Goal: Task Accomplishment & Management: Manage account settings

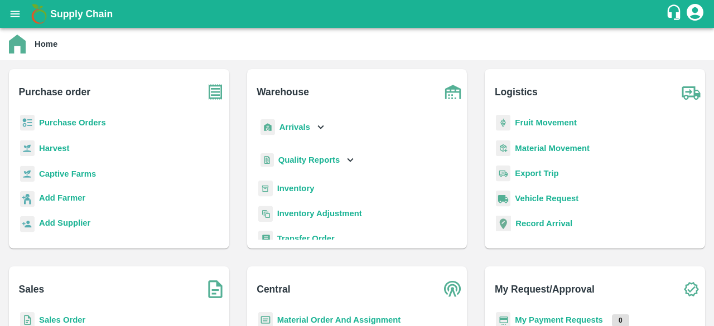
scroll to position [128, 0]
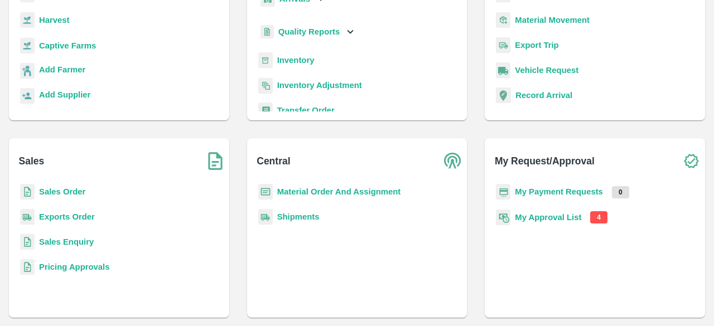
click at [552, 220] on b "My Approval List" at bounding box center [548, 217] width 66 height 9
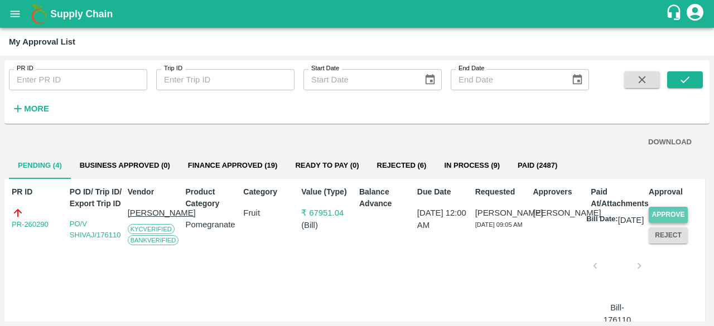
click at [659, 213] on button "Approve" at bounding box center [668, 215] width 39 height 16
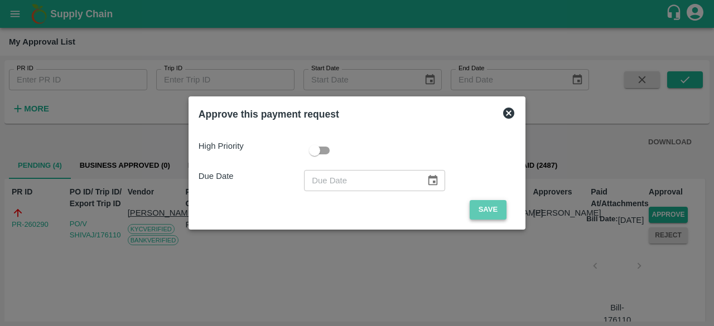
click at [484, 211] on button "Save" at bounding box center [488, 210] width 37 height 20
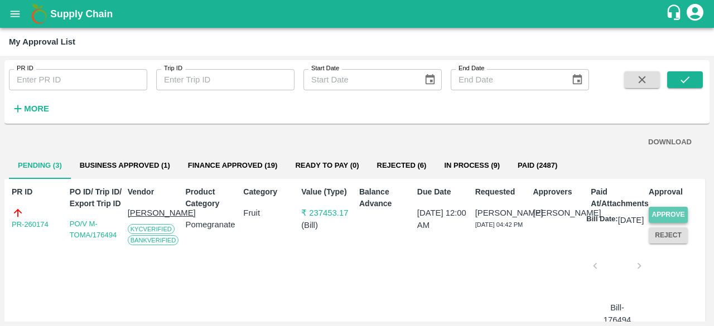
click at [676, 214] on button "Approve" at bounding box center [668, 215] width 39 height 16
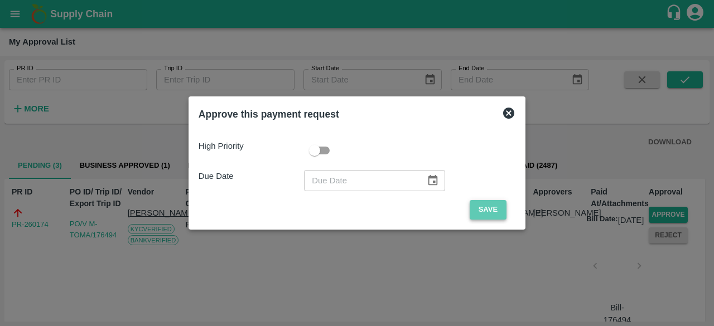
click at [481, 205] on button "Save" at bounding box center [488, 210] width 37 height 20
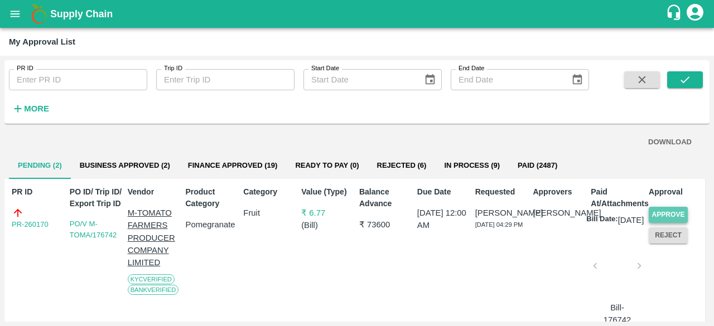
click at [663, 215] on button "Approve" at bounding box center [668, 215] width 39 height 16
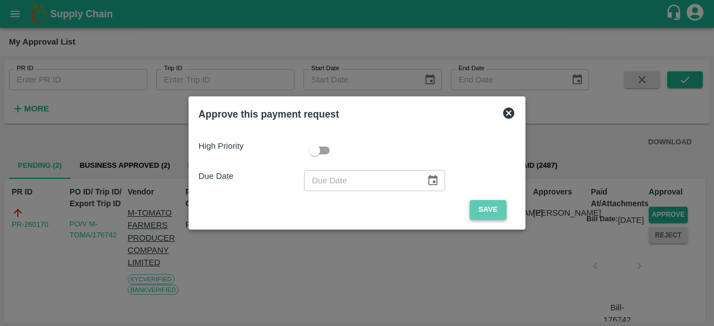
click at [486, 205] on button "Save" at bounding box center [488, 210] width 37 height 20
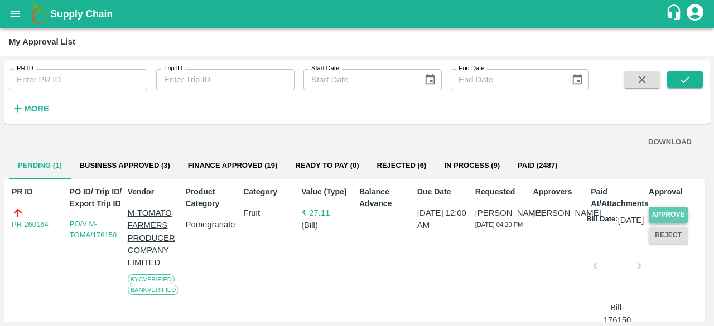
click at [658, 216] on button "Approve" at bounding box center [668, 215] width 39 height 16
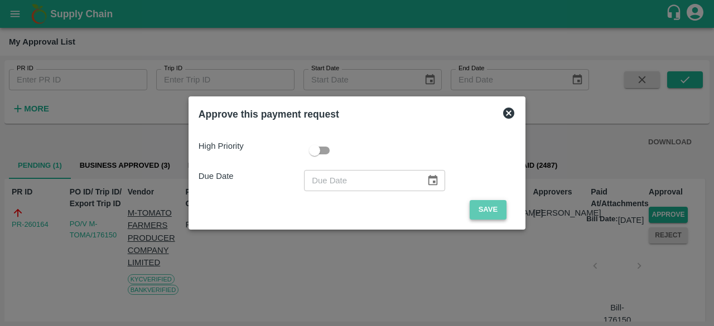
click at [484, 215] on button "Save" at bounding box center [488, 210] width 37 height 20
